Goal: Task Accomplishment & Management: Manage account settings

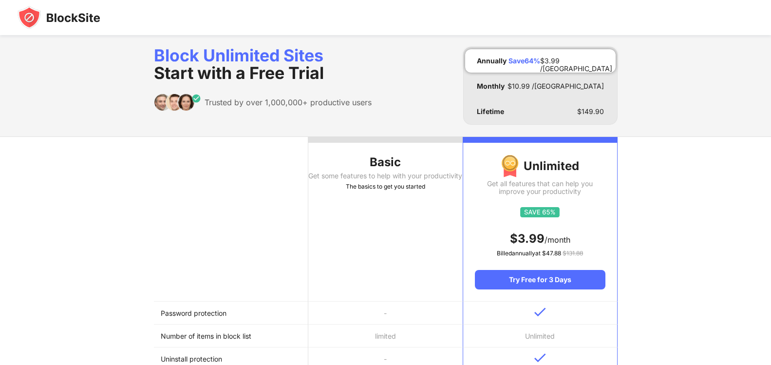
scroll to position [146, 0]
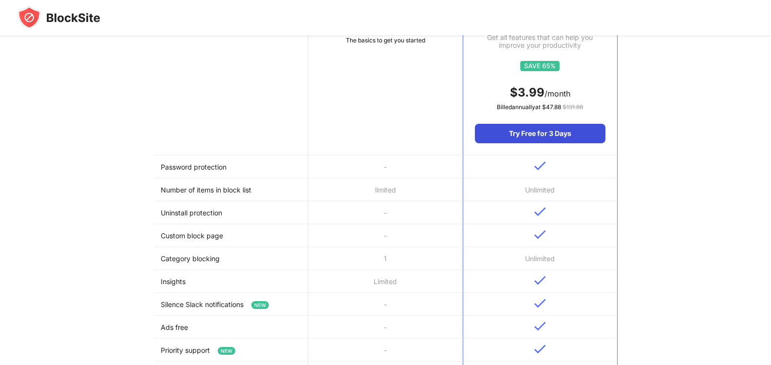
click at [565, 136] on div "Try Free for 3 Days" at bounding box center [540, 133] width 130 height 19
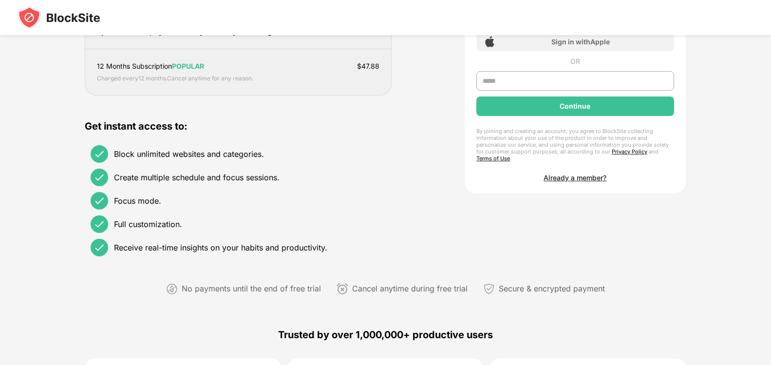
scroll to position [0, 0]
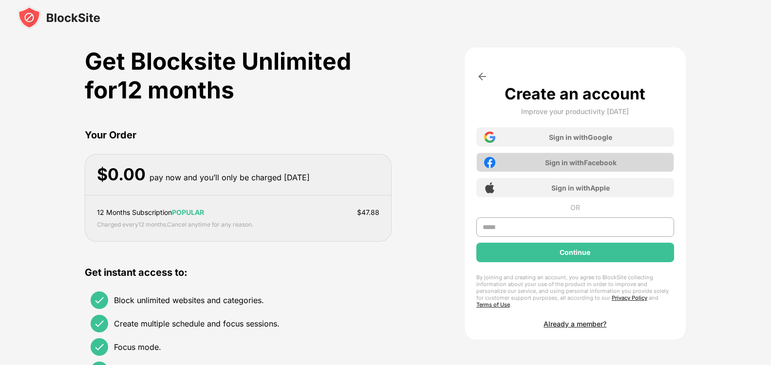
click at [524, 165] on div "Sign in with Facebook" at bounding box center [576, 162] width 198 height 19
click at [575, 163] on div "Sign in with Facebook" at bounding box center [581, 162] width 72 height 8
click at [547, 229] on input "text" at bounding box center [576, 226] width 198 height 19
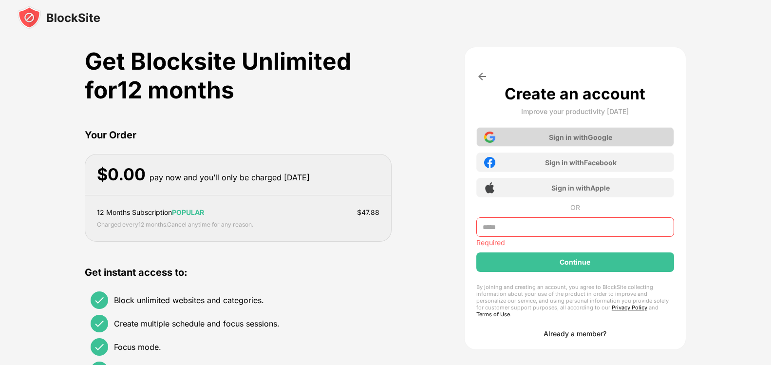
click at [531, 137] on div "Sign in with Google" at bounding box center [576, 136] width 198 height 19
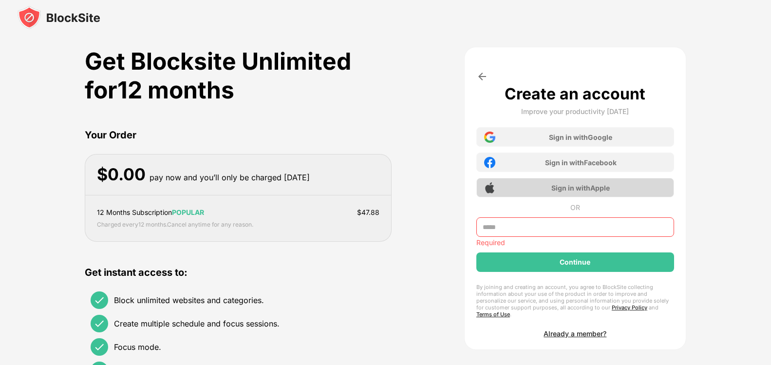
click at [564, 180] on div "Sign in with Apple" at bounding box center [576, 187] width 198 height 19
click at [589, 329] on div "Already a member?" at bounding box center [575, 333] width 63 height 8
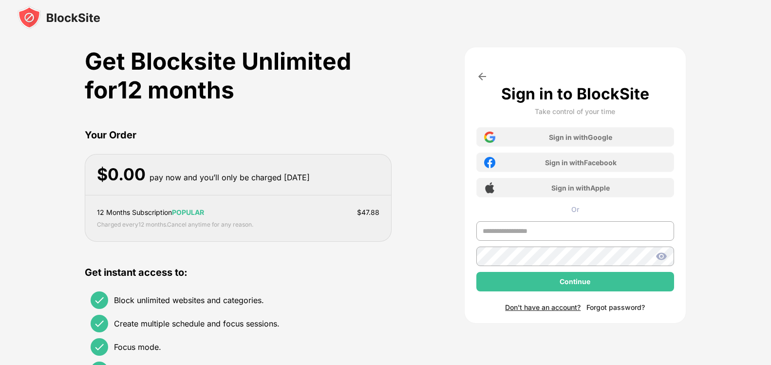
click at [610, 308] on div "Forgot password?" at bounding box center [616, 307] width 58 height 8
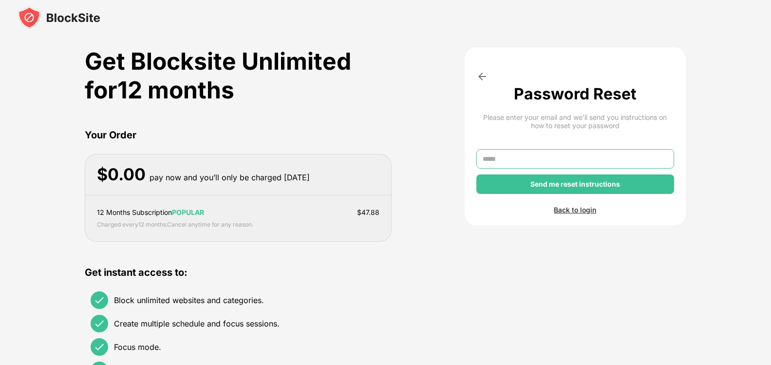
click at [560, 159] on input "text" at bounding box center [576, 158] width 198 height 19
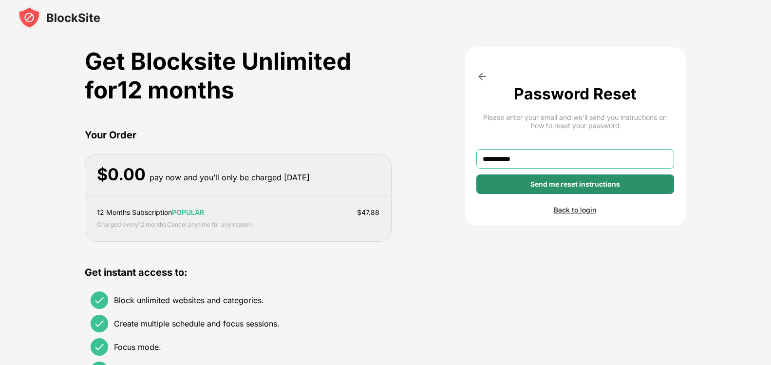
type input "**********"
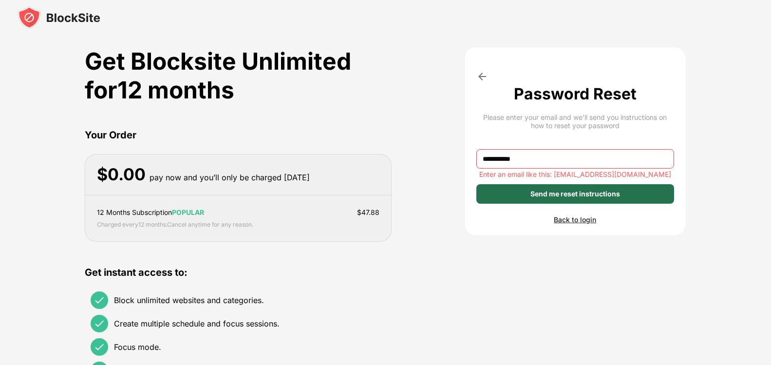
click at [555, 188] on div "Send me reset instructions" at bounding box center [576, 193] width 198 height 19
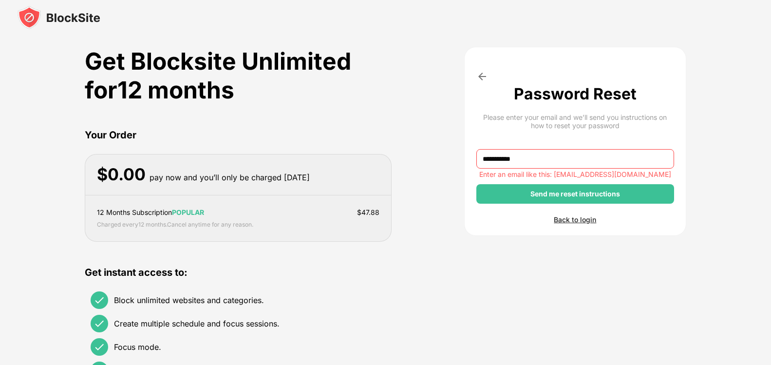
drag, startPoint x: 576, startPoint y: 227, endPoint x: 587, endPoint y: 224, distance: 10.6
click at [577, 227] on div "**********" at bounding box center [575, 141] width 222 height 189
click at [587, 223] on div "**********" at bounding box center [575, 141] width 222 height 189
click at [586, 218] on div "Back to login" at bounding box center [576, 219] width 198 height 8
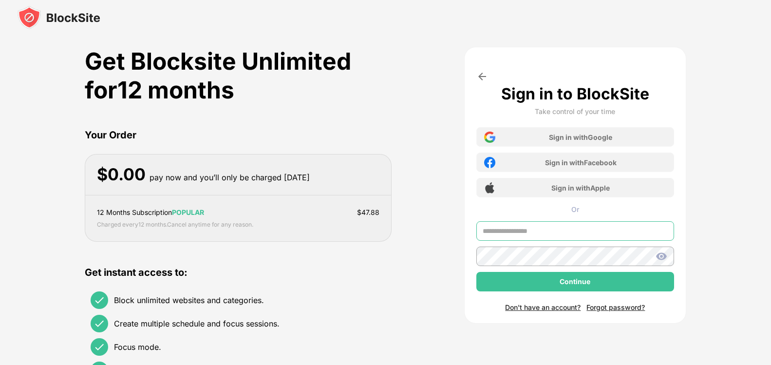
click at [592, 230] on input "text" at bounding box center [576, 230] width 198 height 19
type input "**********"
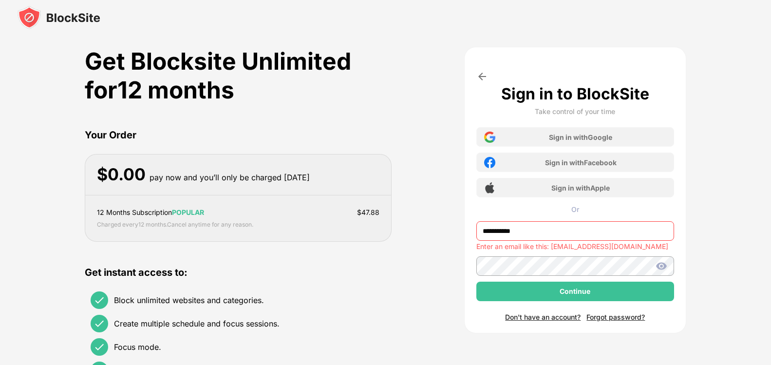
click at [548, 321] on div "**********" at bounding box center [575, 190] width 222 height 287
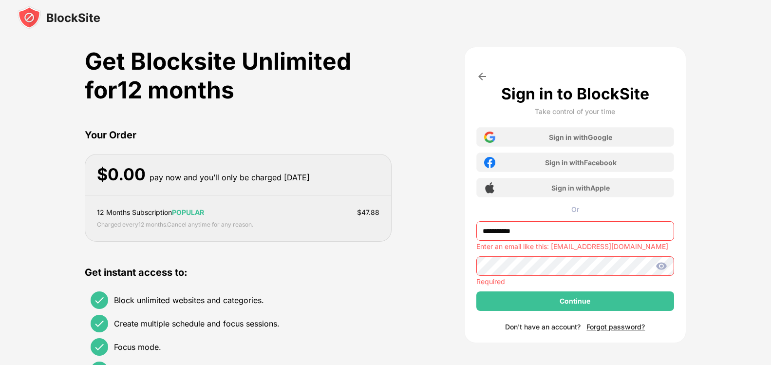
click at [541, 327] on div "Don't have an account?" at bounding box center [543, 327] width 76 height 8
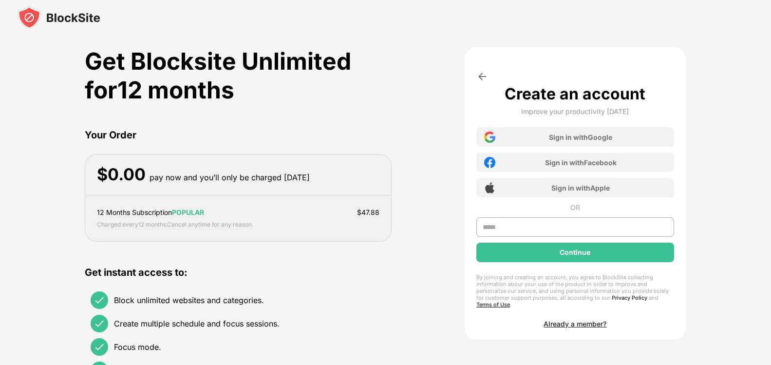
click at [612, 296] on link "Privacy Policy" at bounding box center [630, 297] width 36 height 7
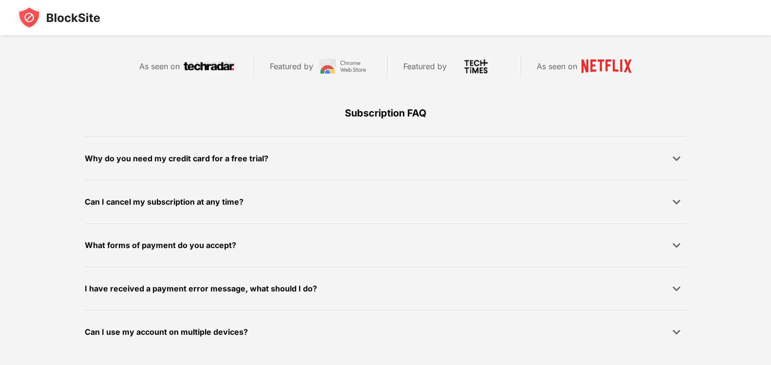
scroll to position [548, 0]
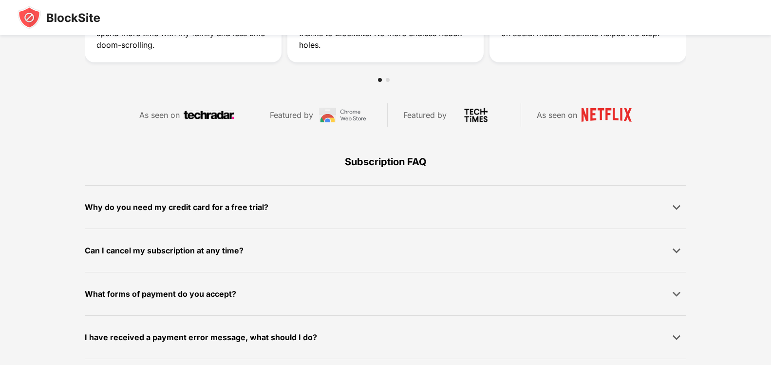
click at [511, 203] on div "Why do you need my credit card for a free trial?" at bounding box center [386, 206] width 602 height 19
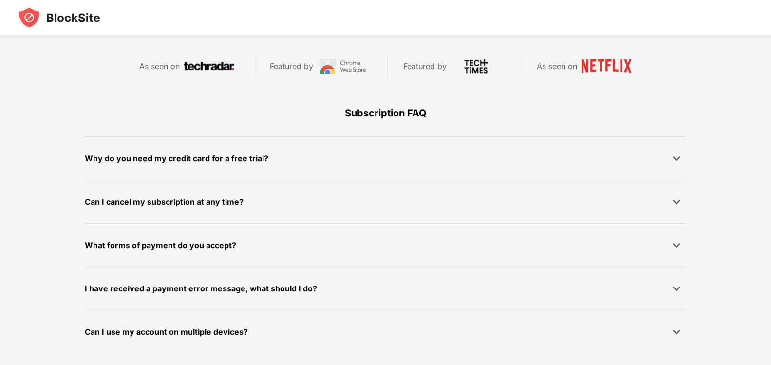
click at [388, 113] on div "Subscription FAQ" at bounding box center [386, 113] width 602 height 47
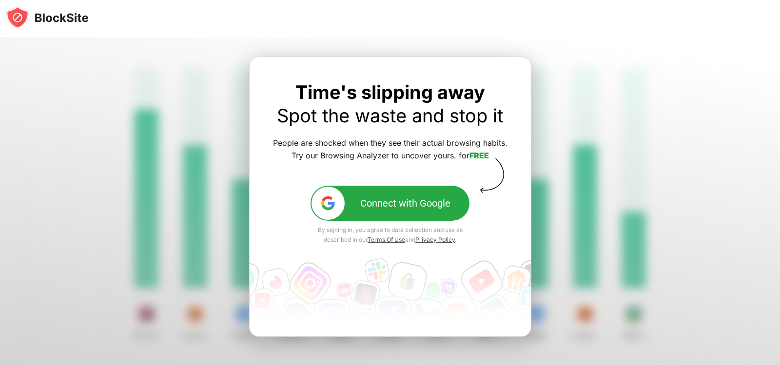
click at [428, 208] on div "Connect with Google" at bounding box center [405, 203] width 90 height 12
